Goal: Contribute content

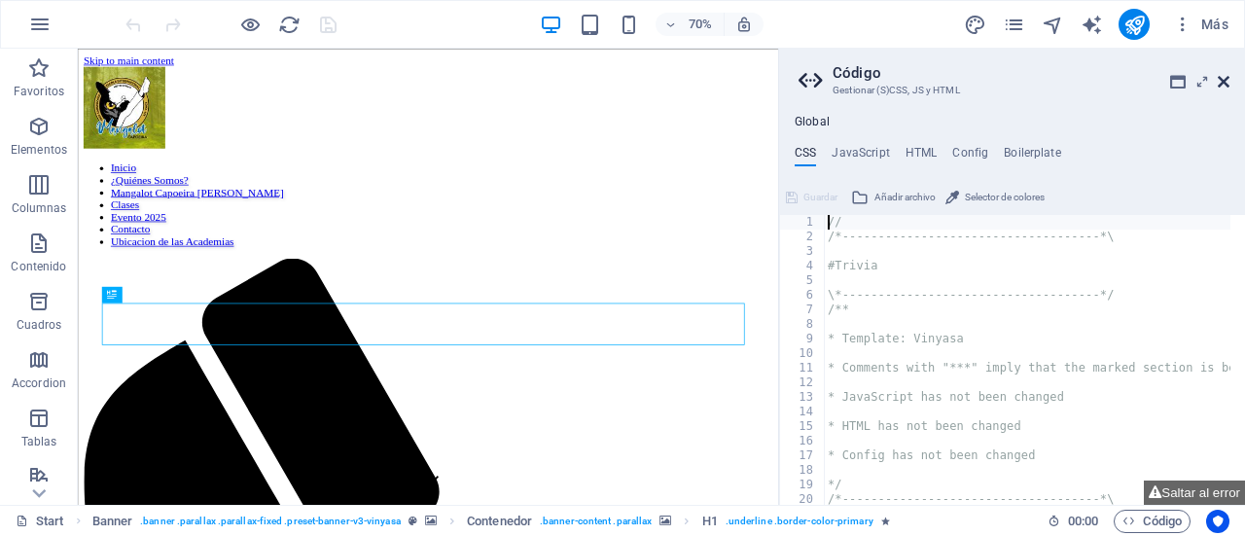
click at [1225, 87] on icon at bounding box center [1223, 82] width 12 height 16
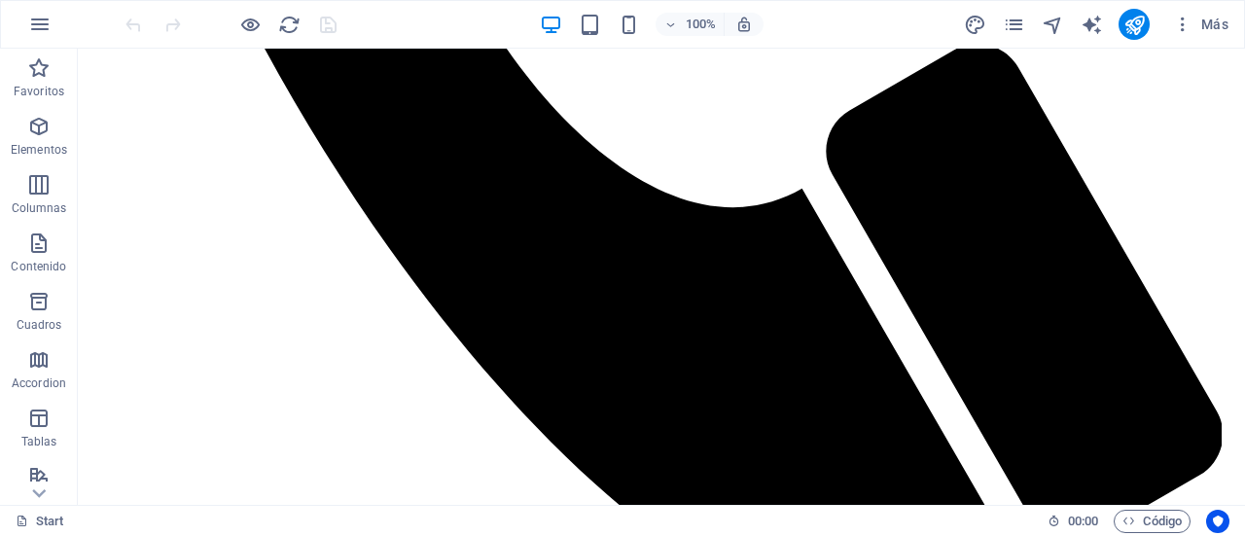
scroll to position [1278, 0]
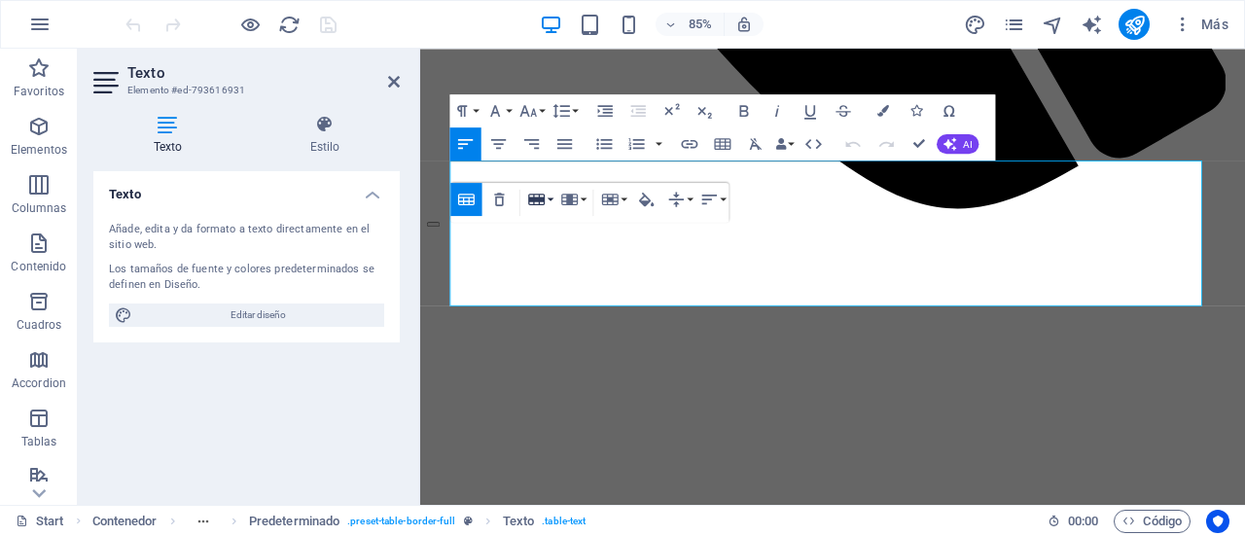
click at [537, 201] on icon "button" at bounding box center [536, 199] width 17 height 12
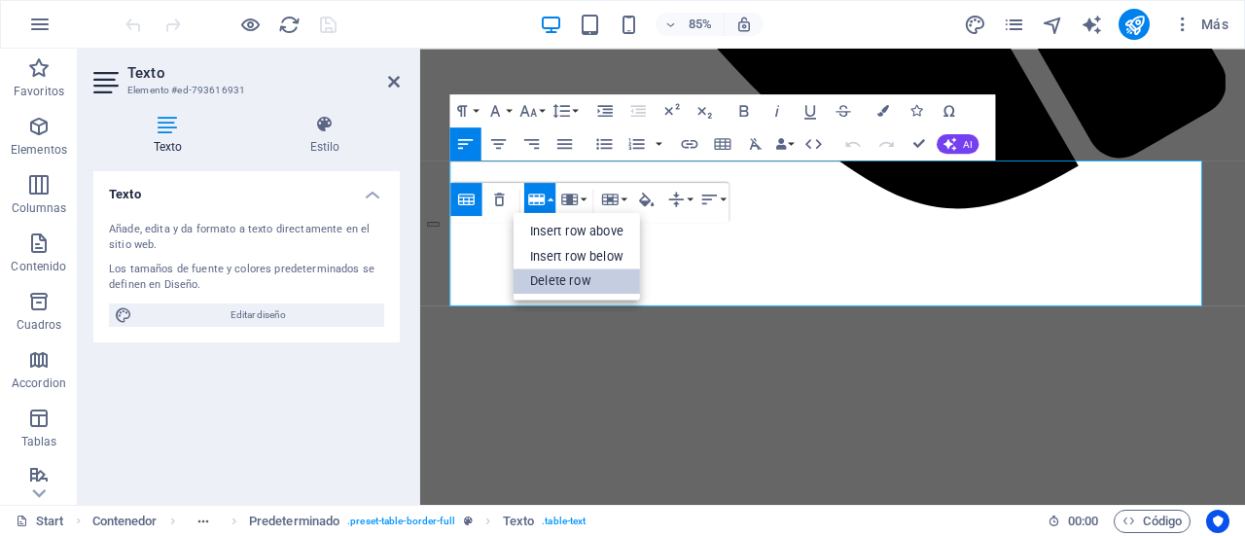
click at [560, 274] on link "Delete row" at bounding box center [576, 280] width 126 height 25
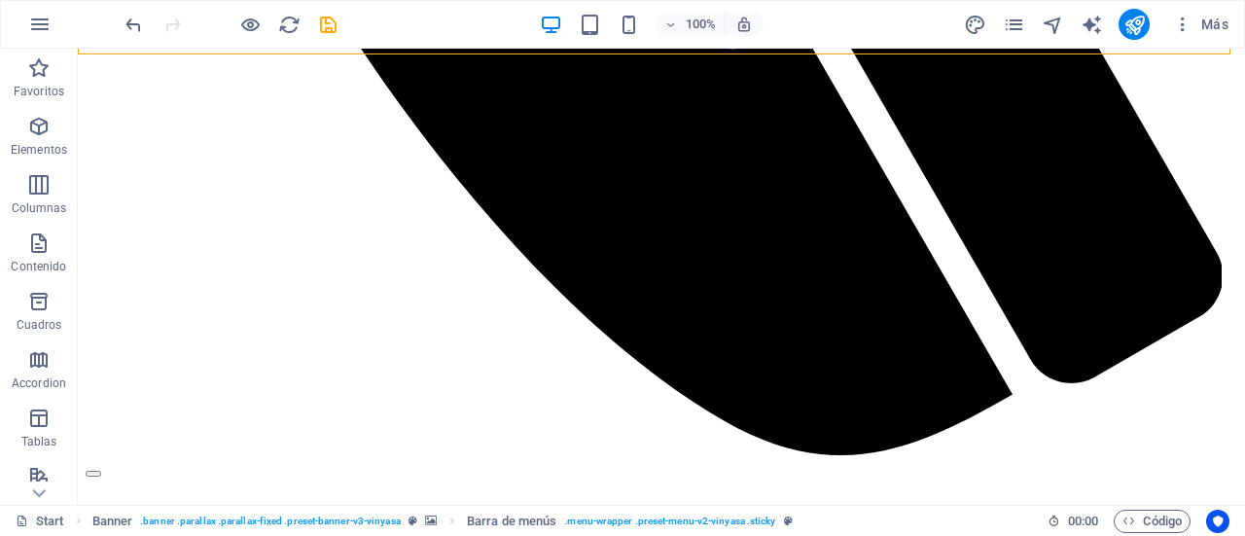
scroll to position [1455, 0]
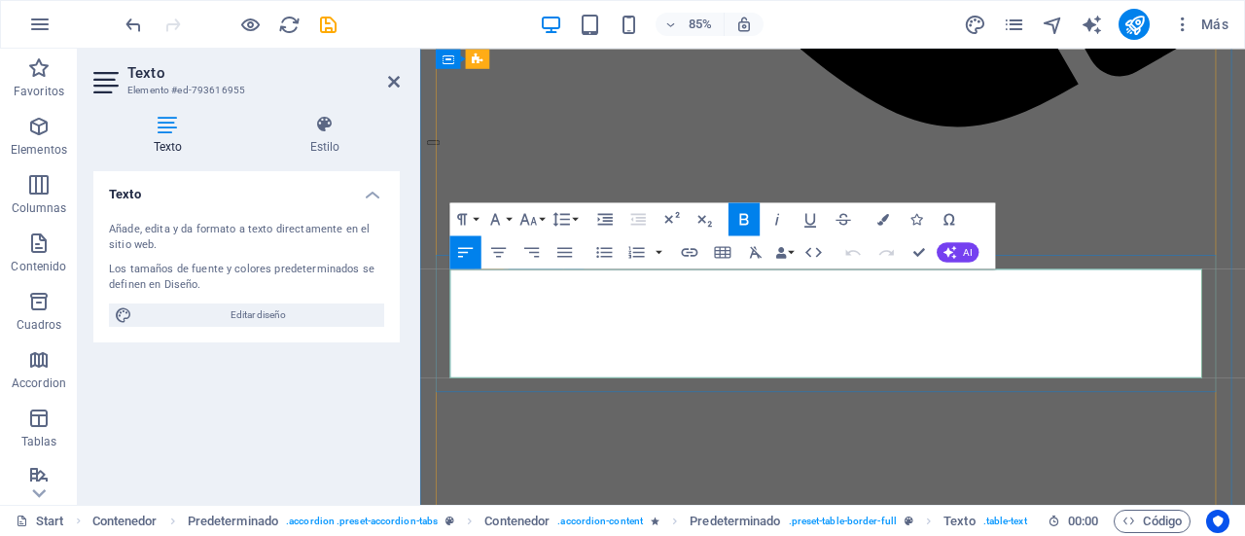
scroll to position [1535, 0]
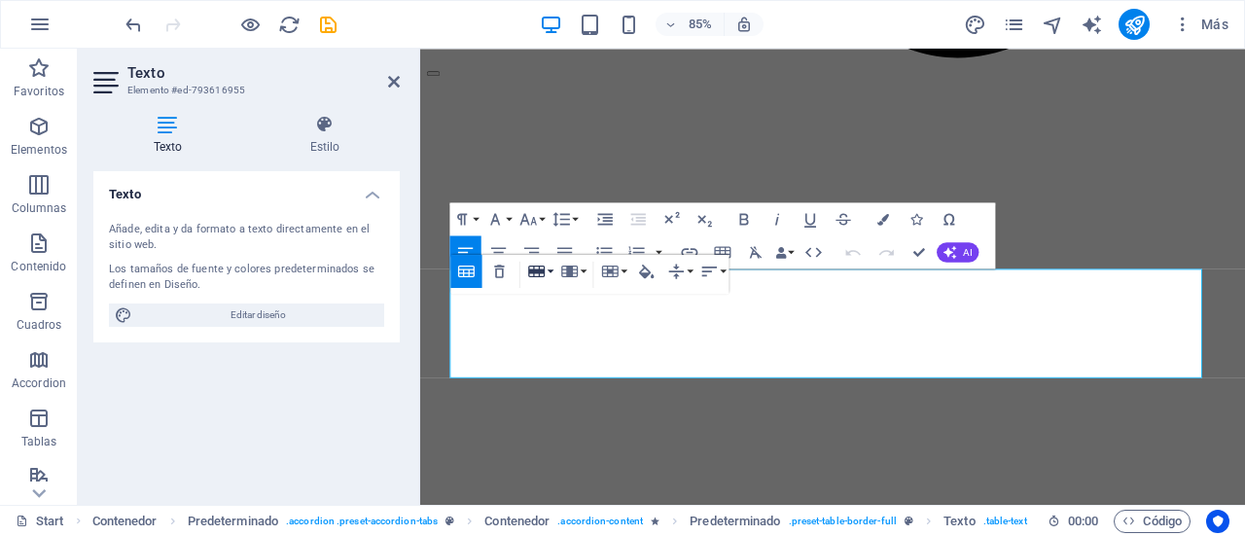
click at [539, 269] on icon "button" at bounding box center [536, 270] width 17 height 12
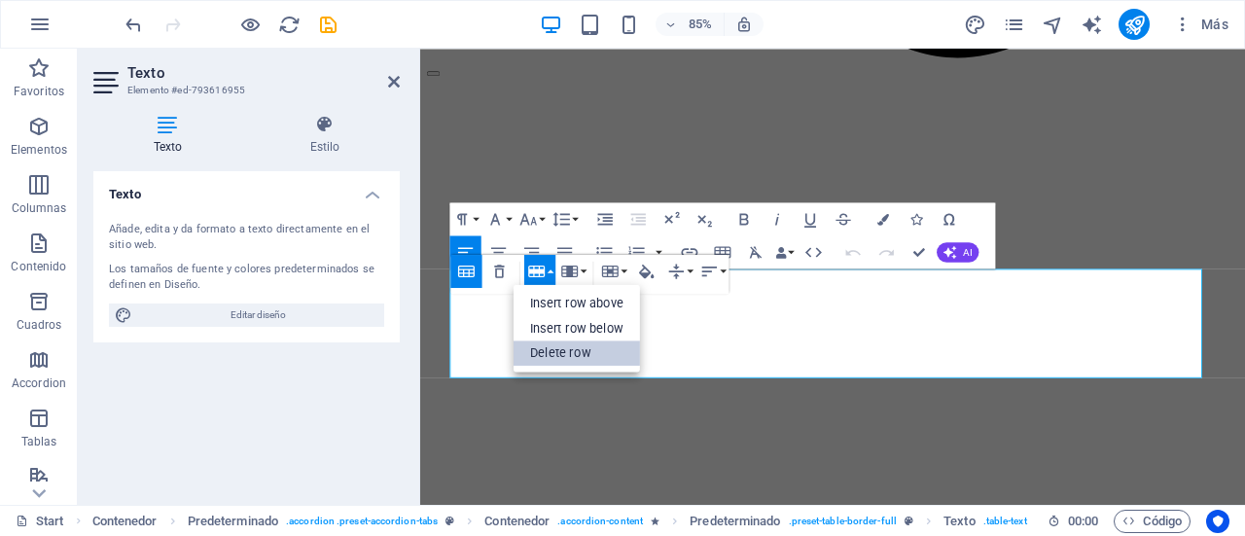
drag, startPoint x: 564, startPoint y: 341, endPoint x: 175, endPoint y: 342, distance: 388.9
click at [564, 341] on link "Delete row" at bounding box center [576, 352] width 126 height 25
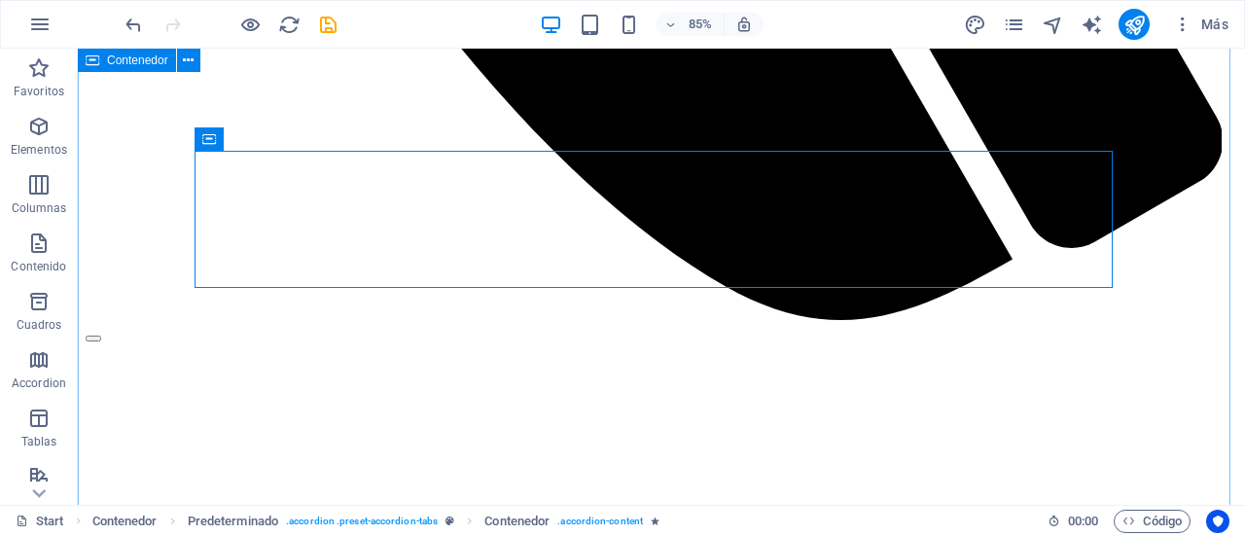
scroll to position [1455, 0]
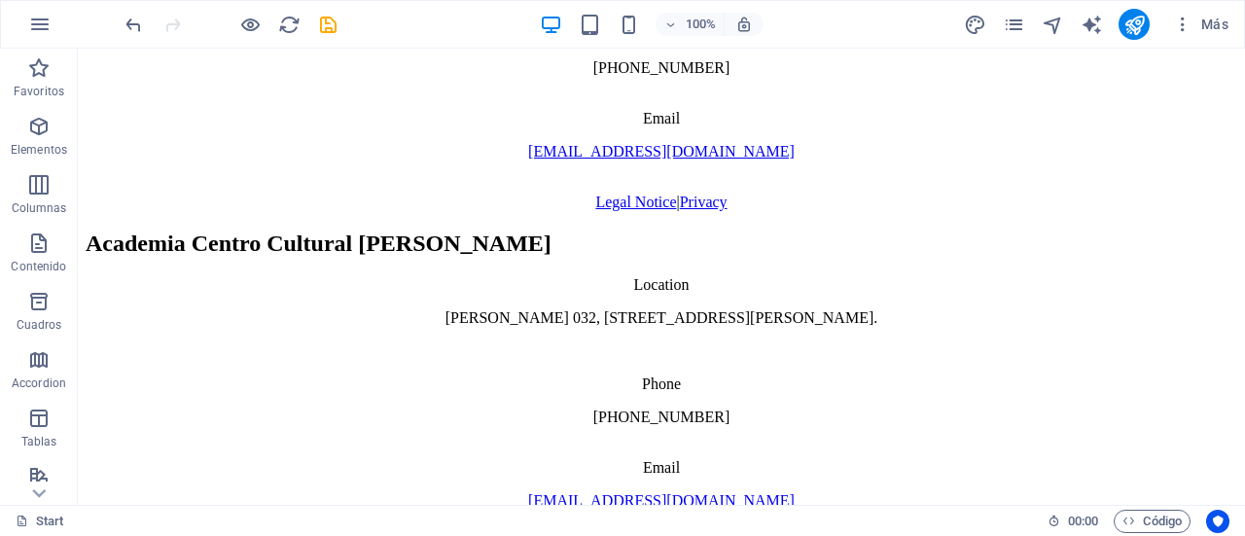
scroll to position [11192, 0]
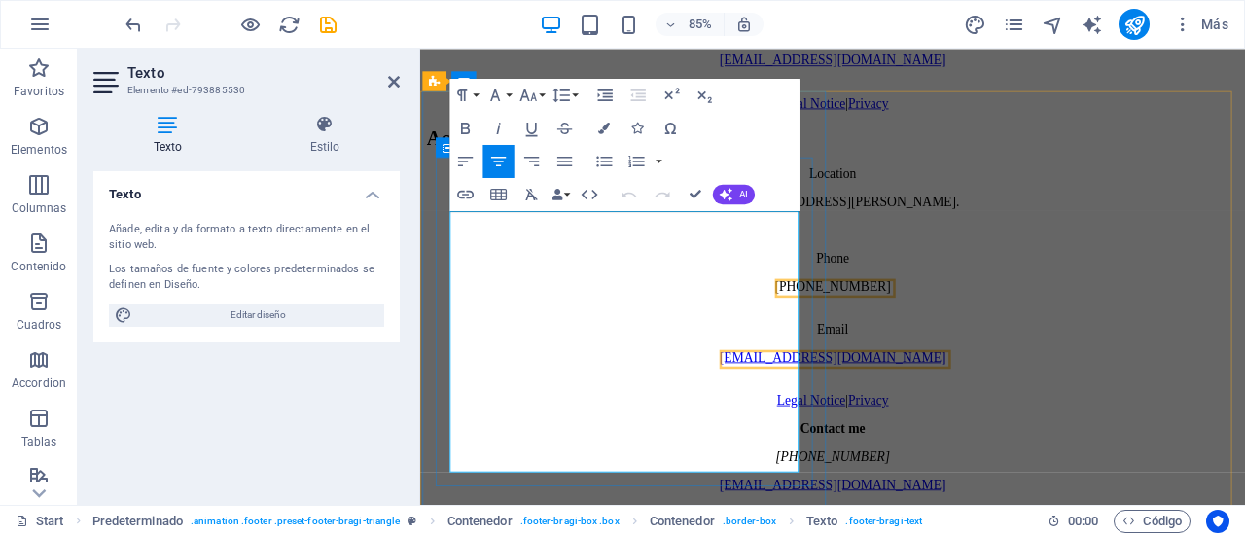
click at [699, 237] on p "Av. [STREET_ADDRESS][PERSON_NAME]." at bounding box center [905, 229] width 955 height 18
click at [734, 237] on p "Av. [STREET_ADDRESS][PERSON_NAME]." at bounding box center [905, 229] width 955 height 18
click at [1059, 309] on div "Academia Av. Patriotismo Location Av. [STREET_ADDRESS][PERSON_NAME]. Phone [PHO…" at bounding box center [905, 306] width 955 height 330
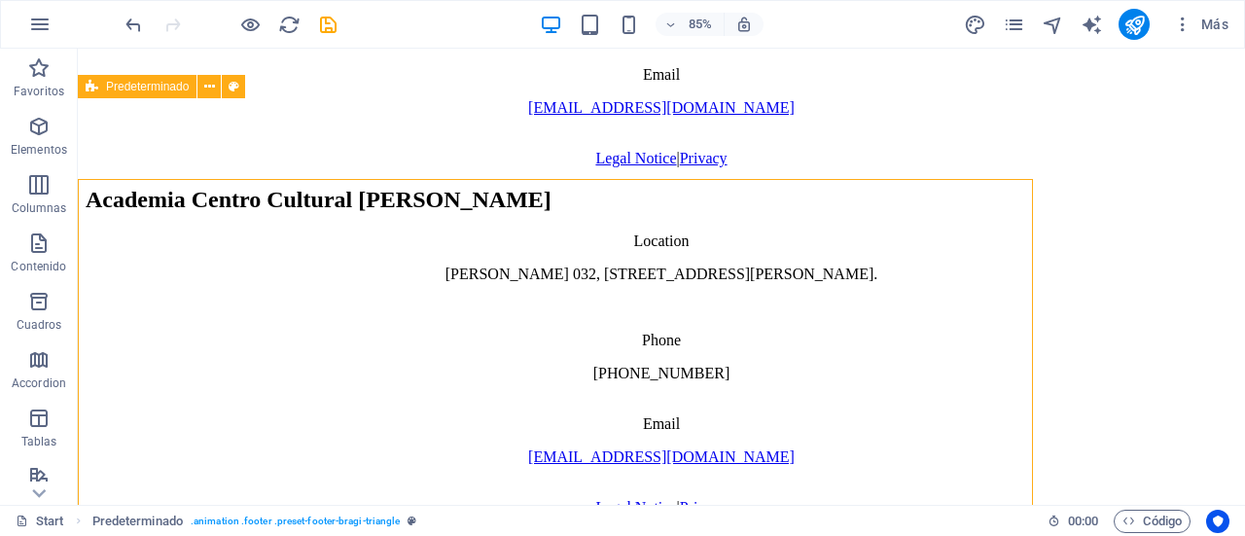
scroll to position [11192, 0]
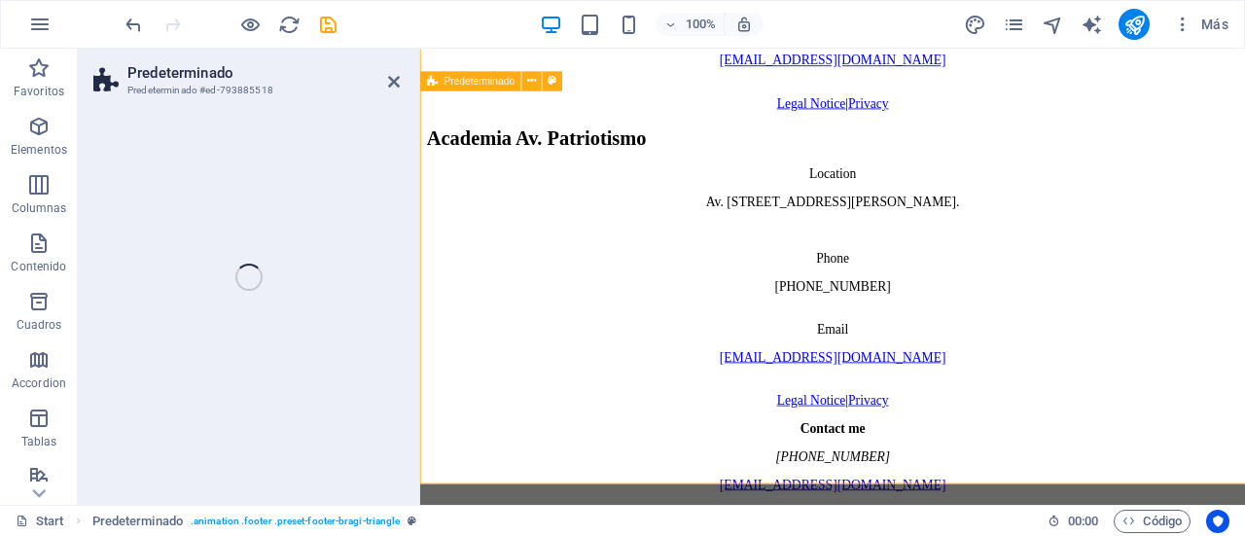
select select "footer"
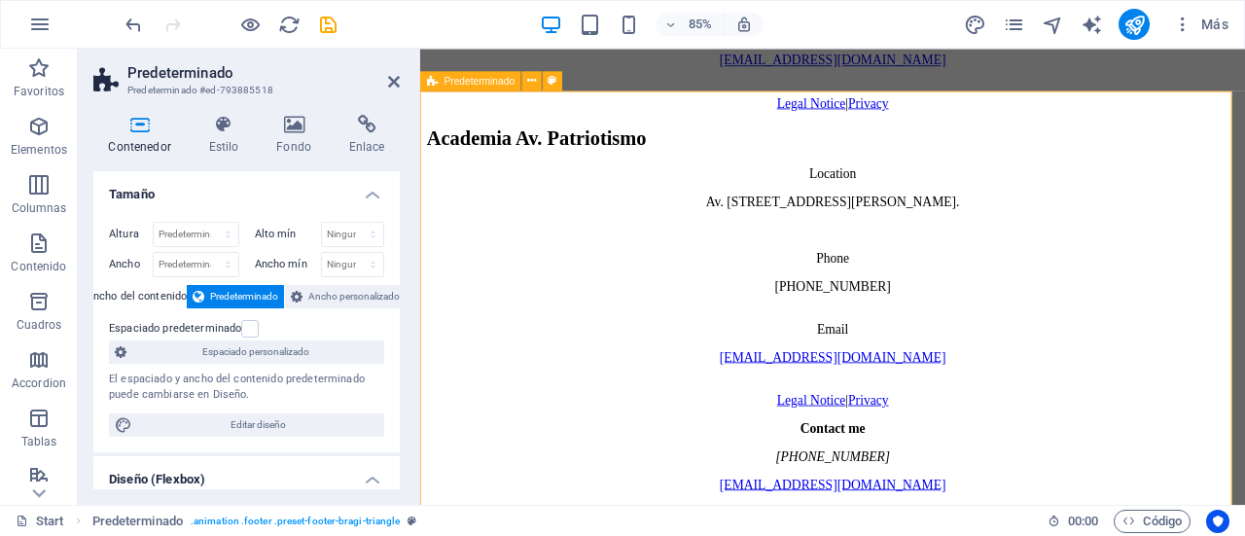
scroll to position [11272, 0]
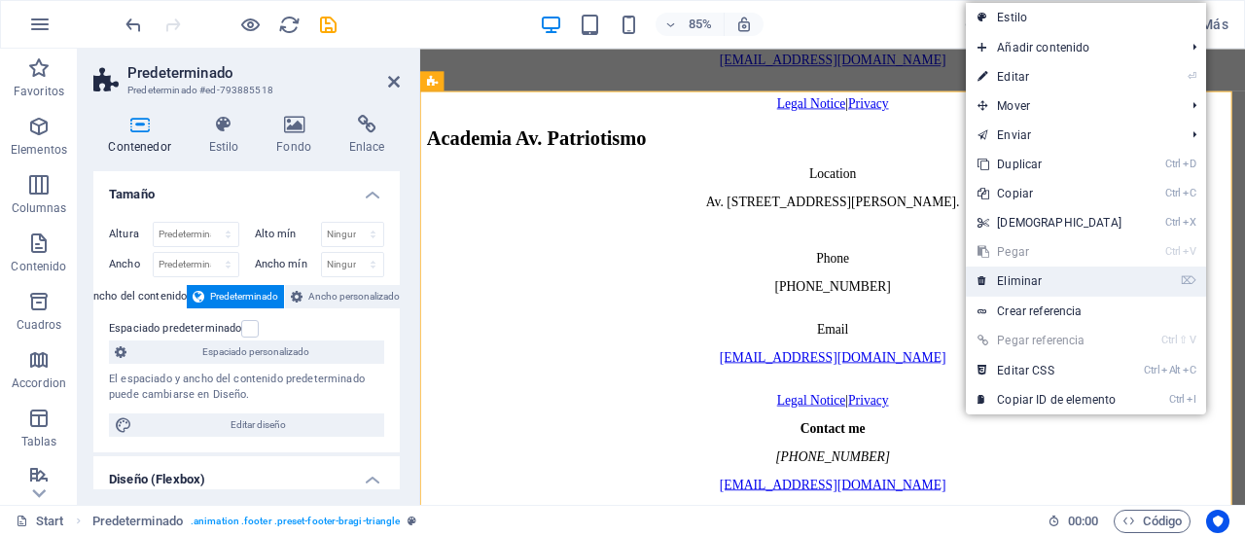
click at [984, 273] on icon at bounding box center [982, 280] width 10 height 29
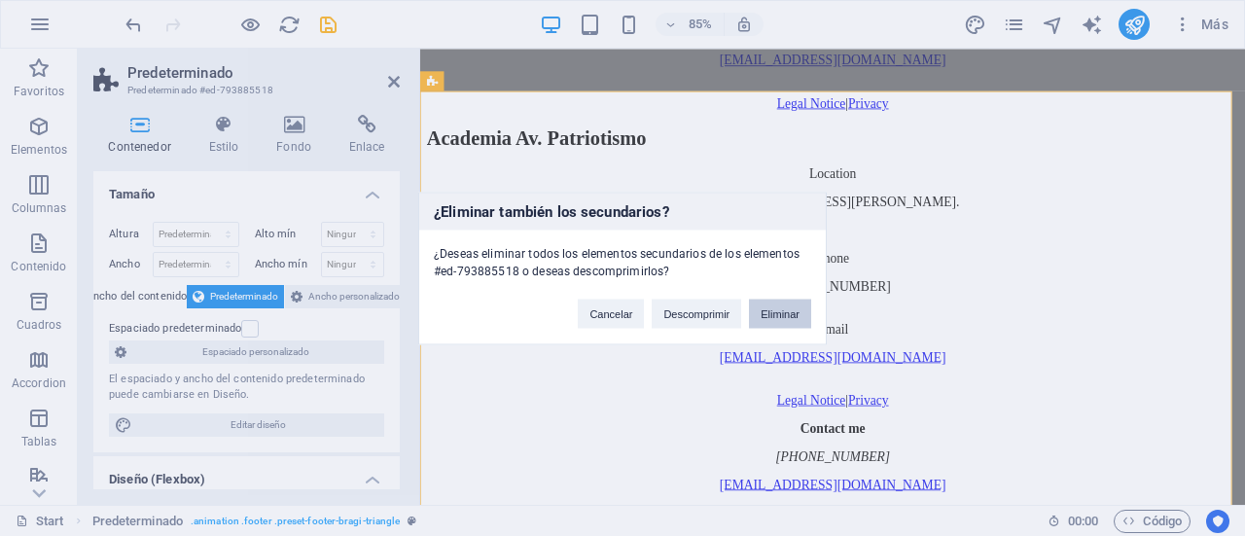
click at [788, 309] on button "Eliminar" at bounding box center [780, 313] width 62 height 29
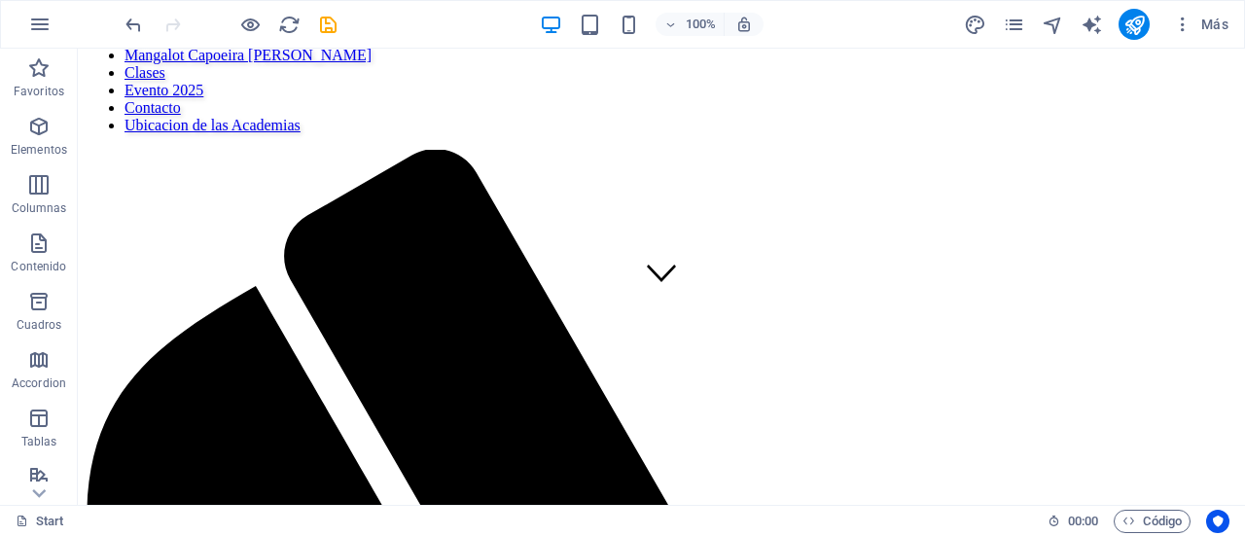
scroll to position [354, 0]
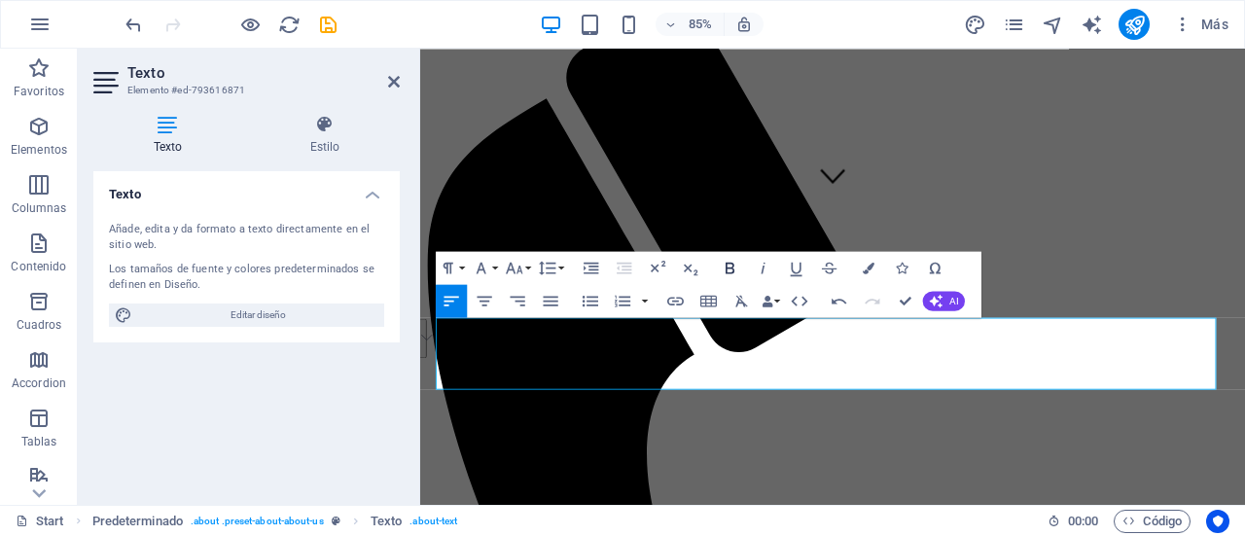
click at [729, 261] on icon "button" at bounding box center [730, 267] width 19 height 19
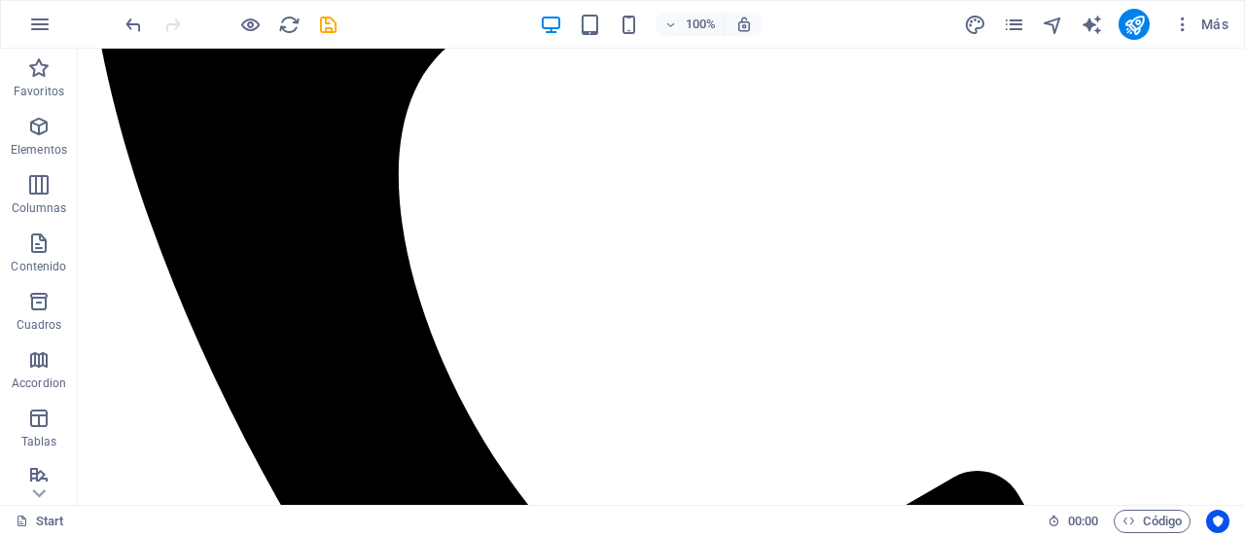
scroll to position [0, 0]
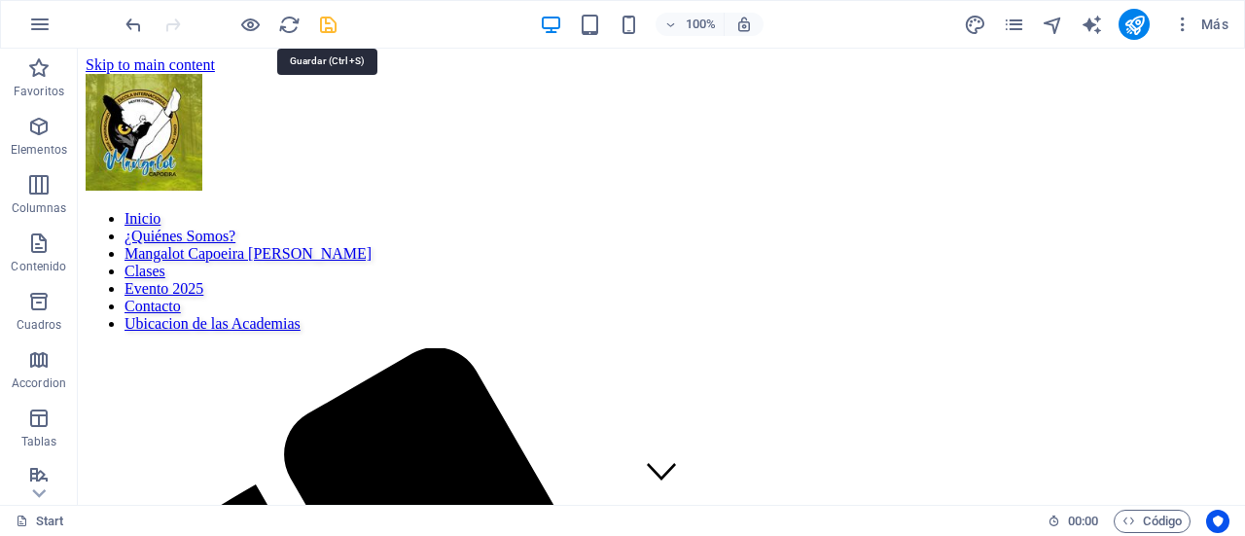
click at [321, 22] on icon "save" at bounding box center [328, 25] width 22 height 22
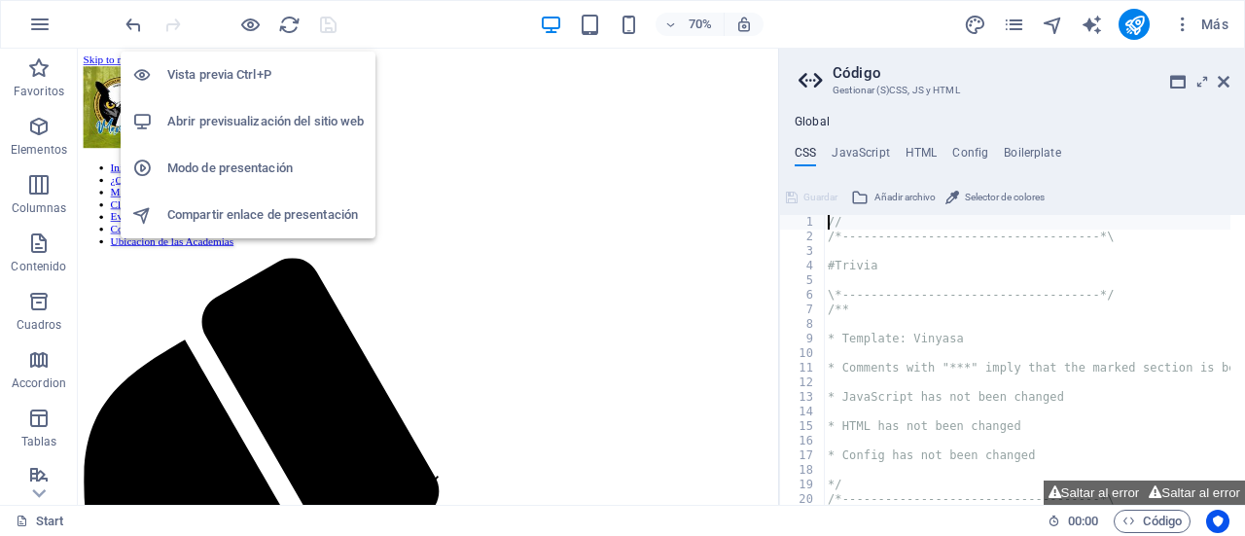
click at [276, 125] on h6 "Abrir previsualización del sitio web" at bounding box center [265, 121] width 196 height 23
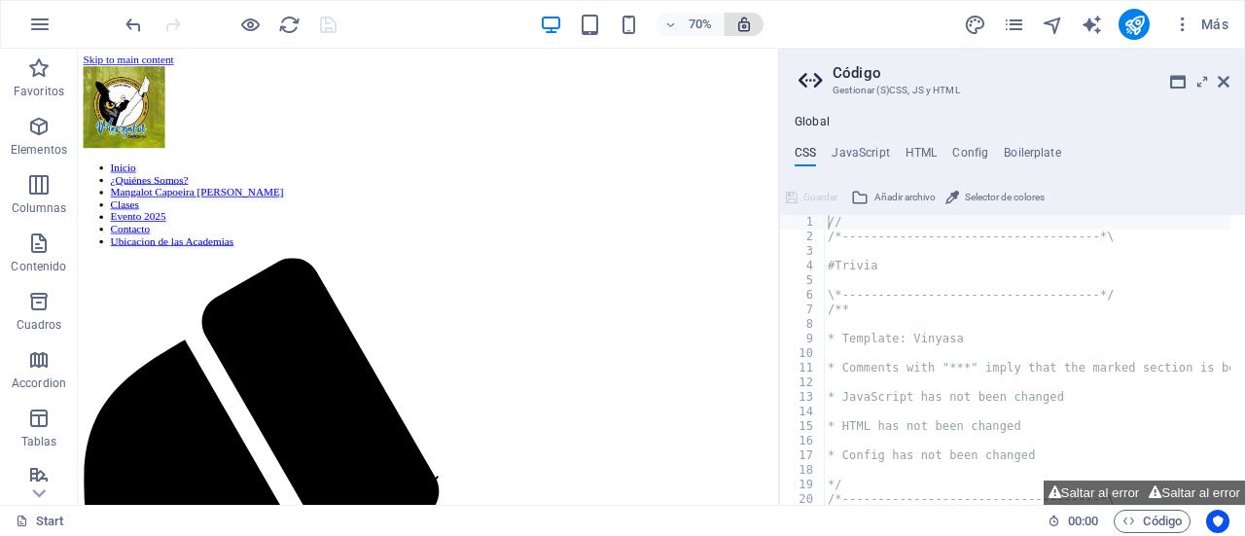
drag, startPoint x: 1222, startPoint y: 78, endPoint x: 740, endPoint y: 34, distance: 484.3
click at [1222, 78] on icon at bounding box center [1223, 82] width 12 height 16
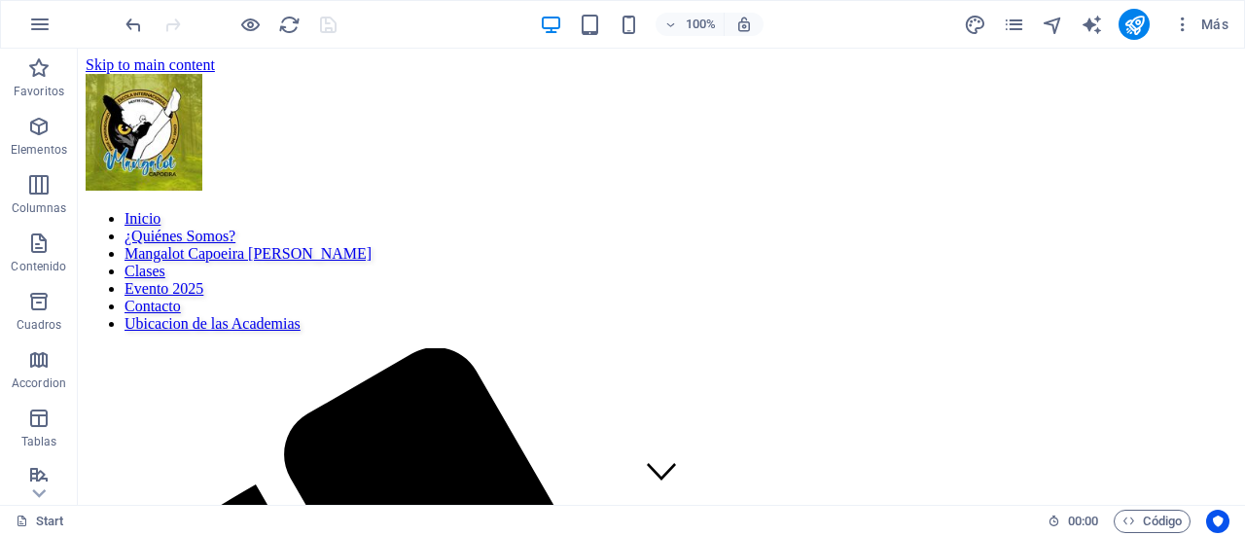
drag, startPoint x: 1239, startPoint y: 77, endPoint x: 1272, endPoint y: 64, distance: 35.4
click at [1145, 20] on button "publish" at bounding box center [1133, 24] width 31 height 31
